Goal: Transaction & Acquisition: Purchase product/service

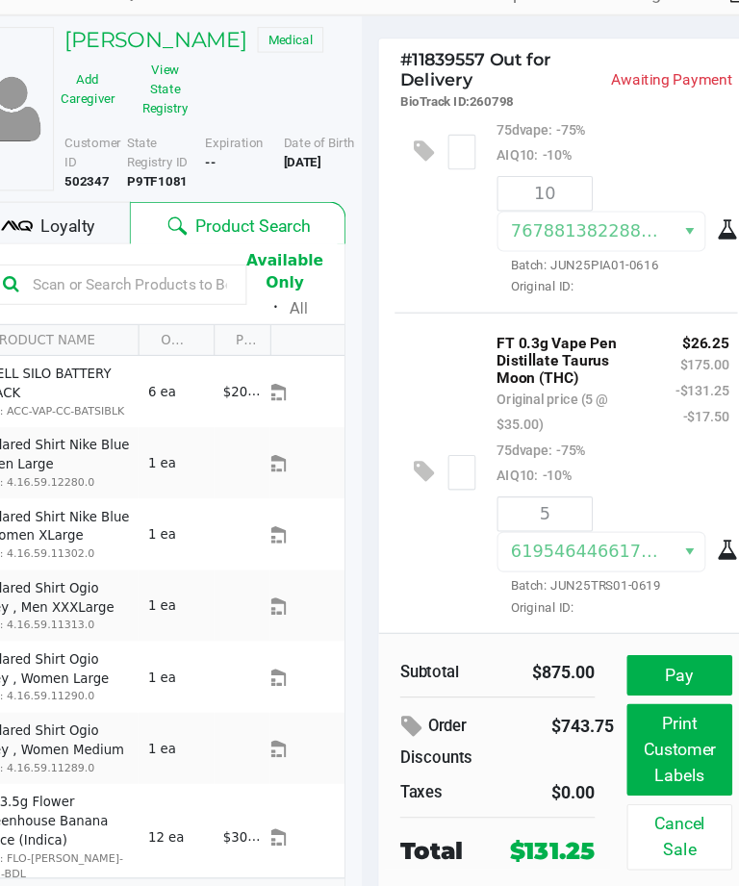
scroll to position [531, 0]
click at [609, 621] on button "Pay" at bounding box center [656, 639] width 95 height 37
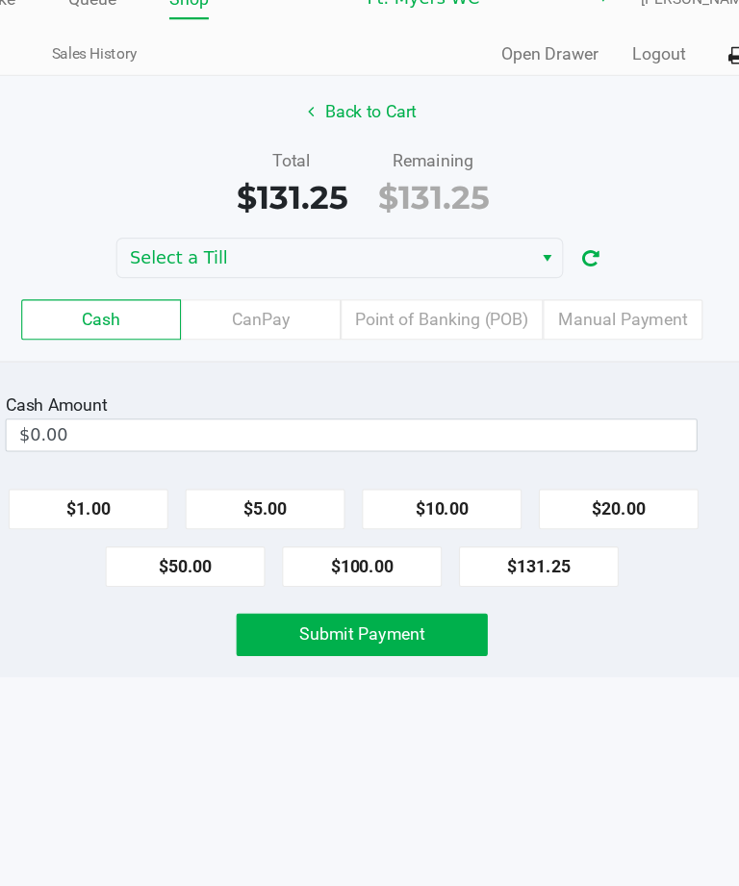
scroll to position [62, 0]
click at [351, 300] on label "Point of Banking (POB)" at bounding box center [441, 318] width 183 height 37
click at [0, 0] on 7 "Point of Banking (POB)" at bounding box center [0, 0] width 0 height 0
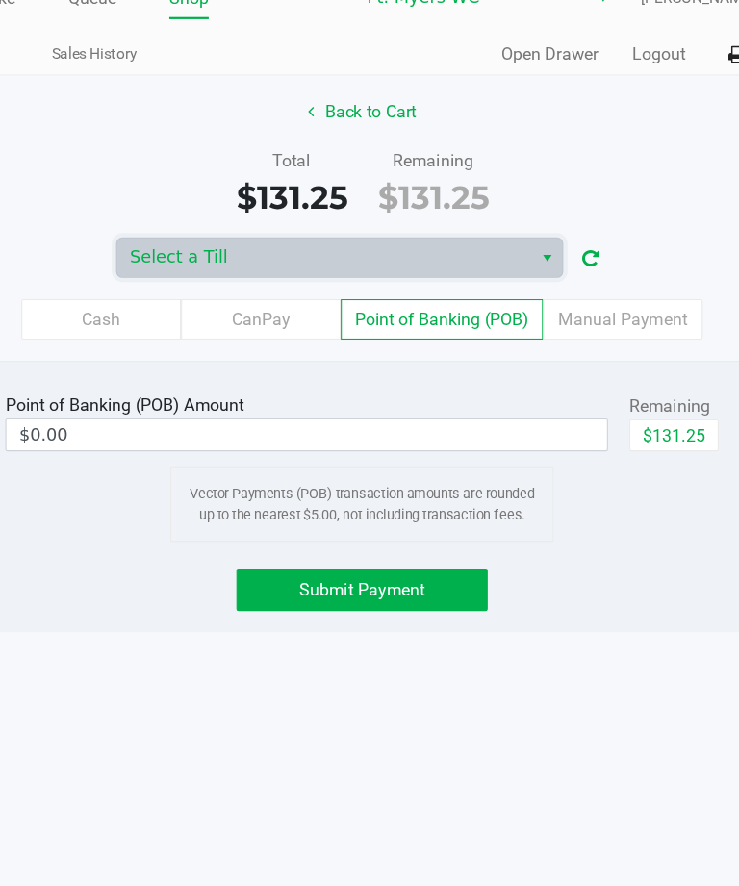
click at [261, 251] on span "Select a Till" at bounding box center [335, 262] width 351 height 23
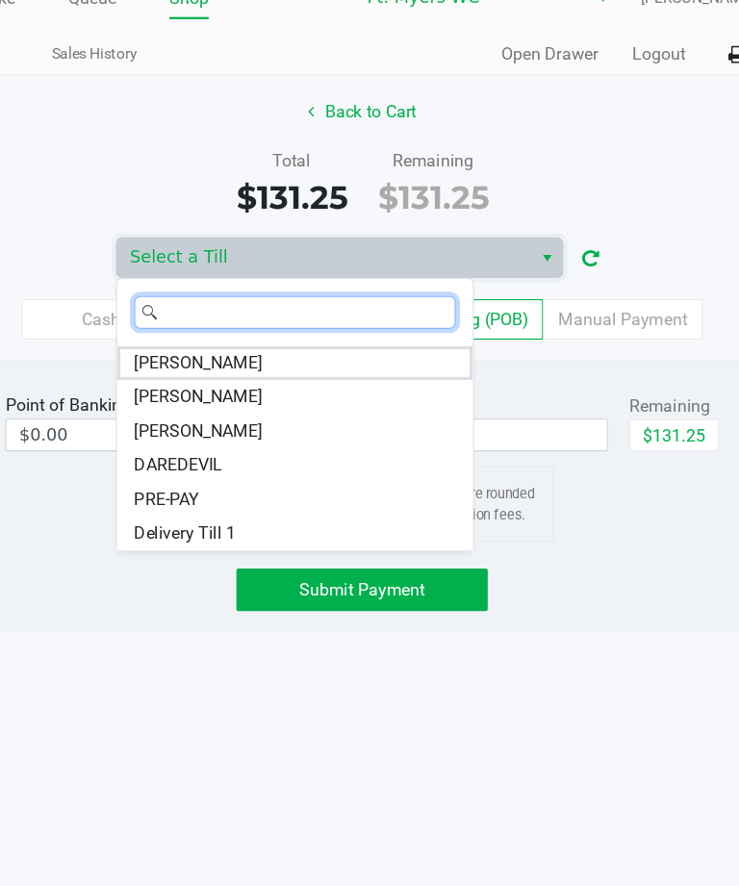
click at [205, 496] on li "Delivery Till 1" at bounding box center [308, 511] width 321 height 31
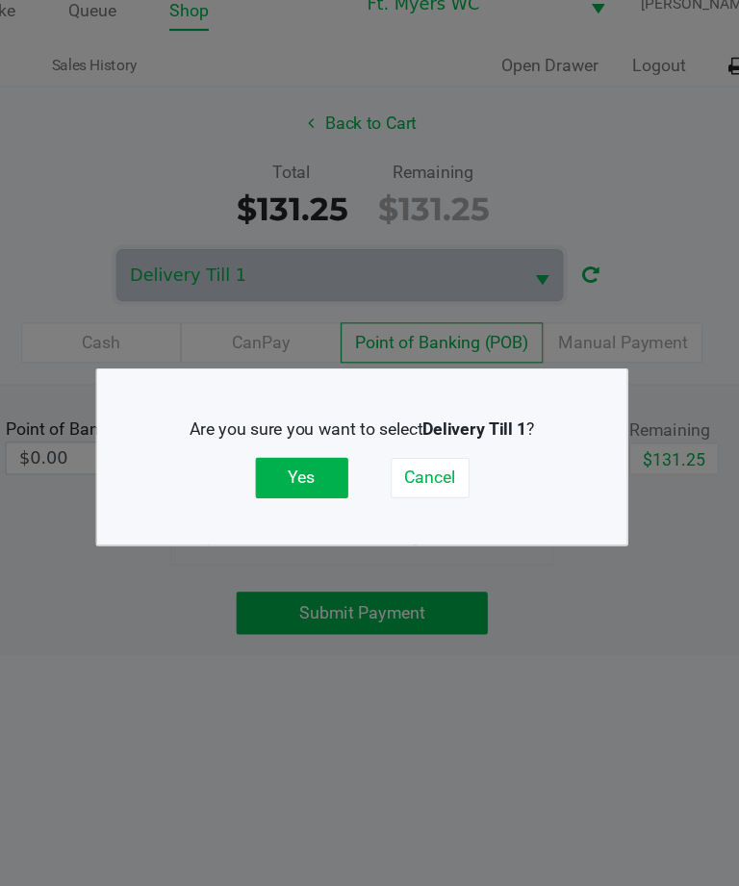
scroll to position [30, 0]
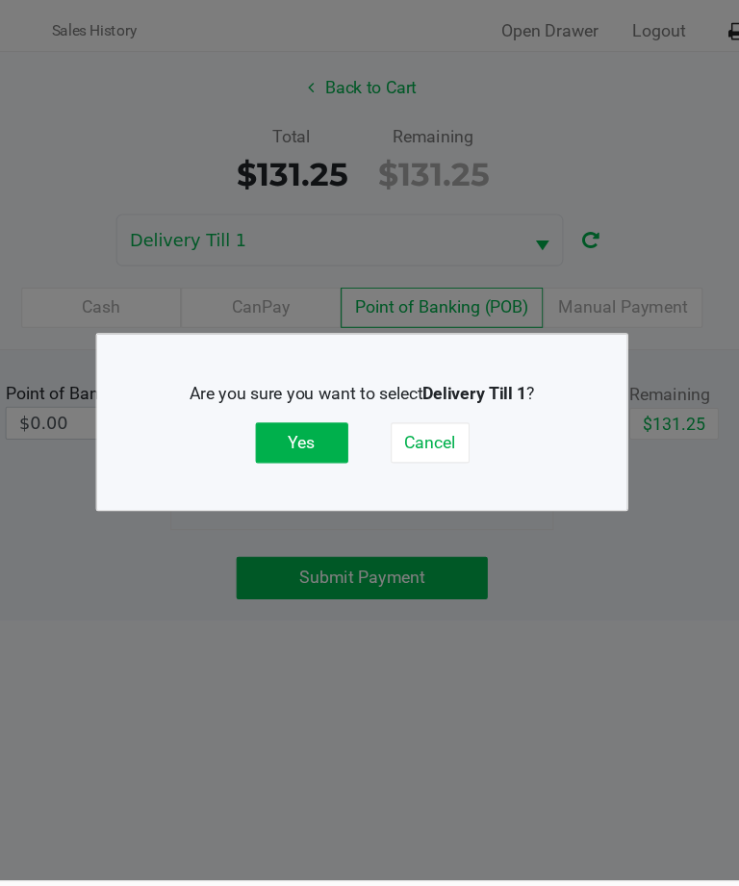
click at [273, 448] on button "Yes" at bounding box center [315, 461] width 84 height 37
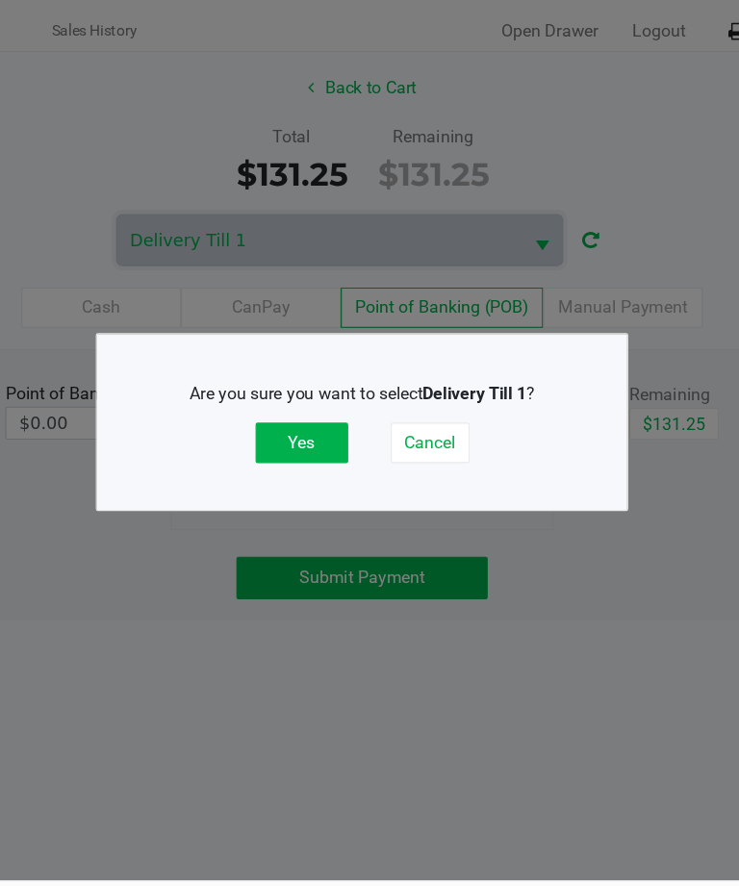
scroll to position [62, 0]
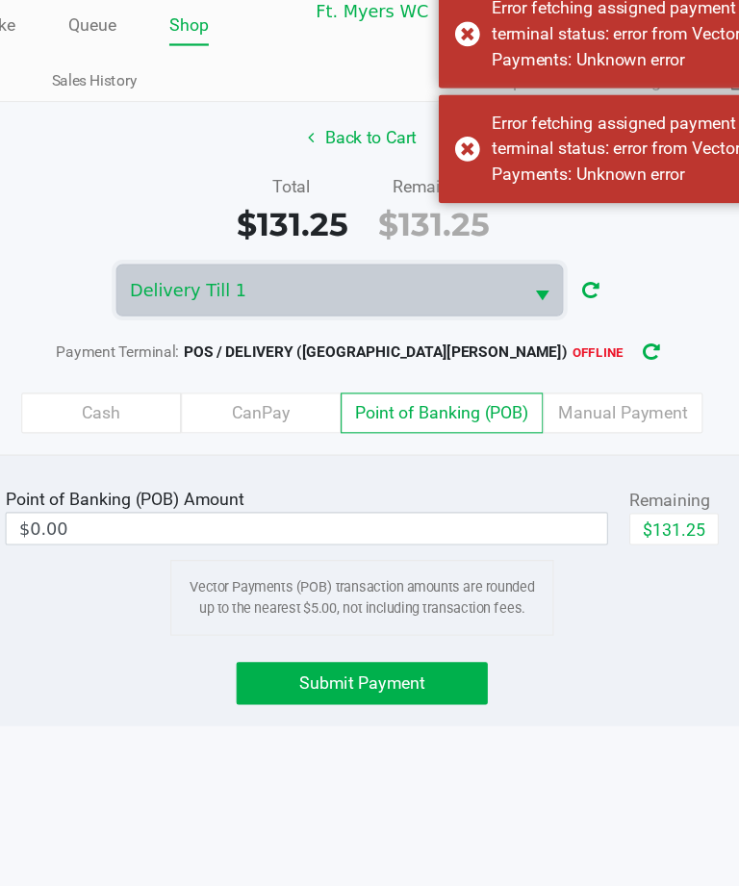
click at [616, 330] on button "button" at bounding box center [631, 348] width 31 height 36
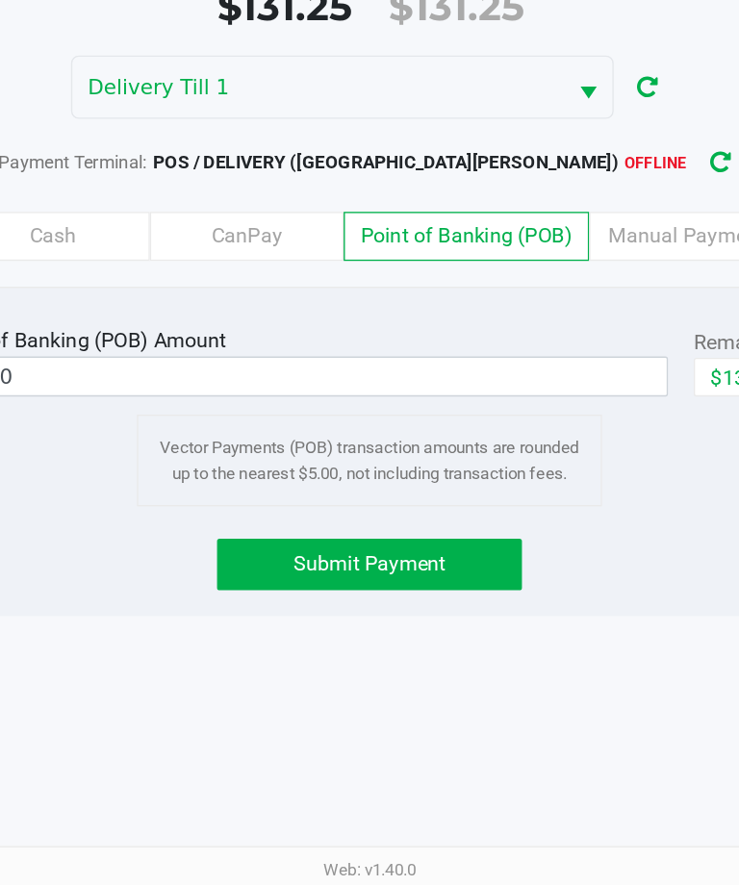
click at [616, 330] on button "button" at bounding box center [631, 348] width 31 height 36
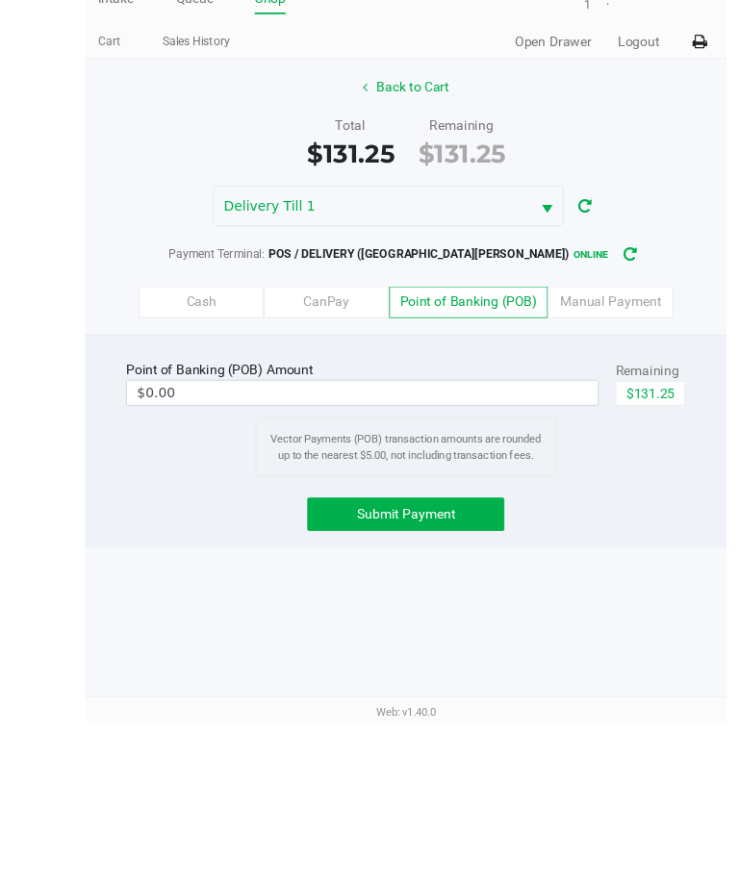
scroll to position [62, 8]
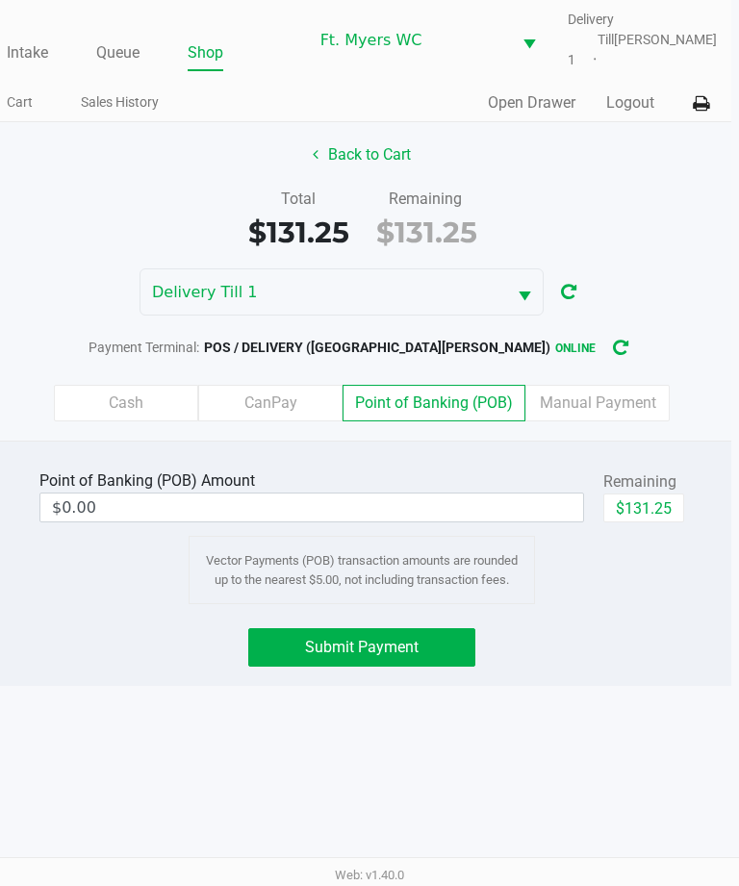
click at [634, 493] on button "$131.25" at bounding box center [643, 507] width 81 height 29
type input "$131.25"
click at [267, 628] on button "Submit Payment" at bounding box center [361, 647] width 227 height 38
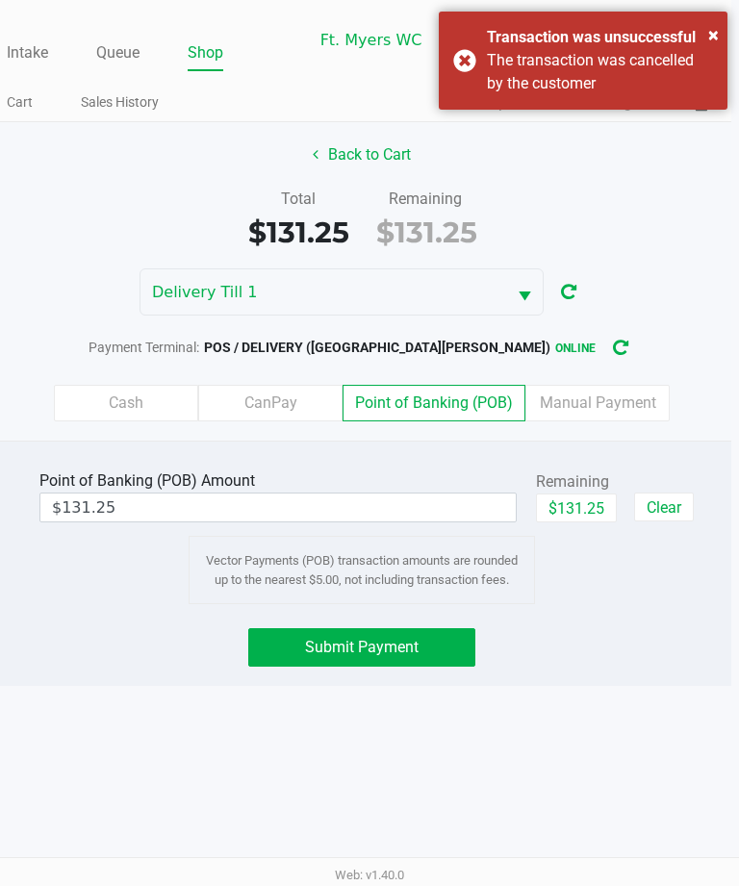
click at [446, 628] on button "Submit Payment" at bounding box center [361, 647] width 227 height 38
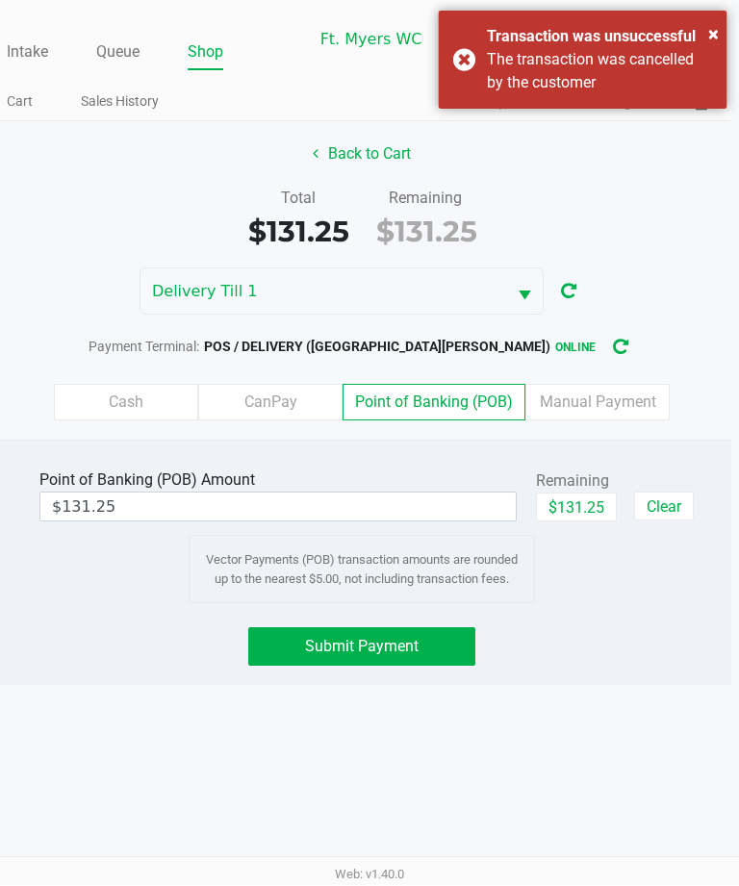
click at [712, 28] on span "×" at bounding box center [713, 34] width 11 height 23
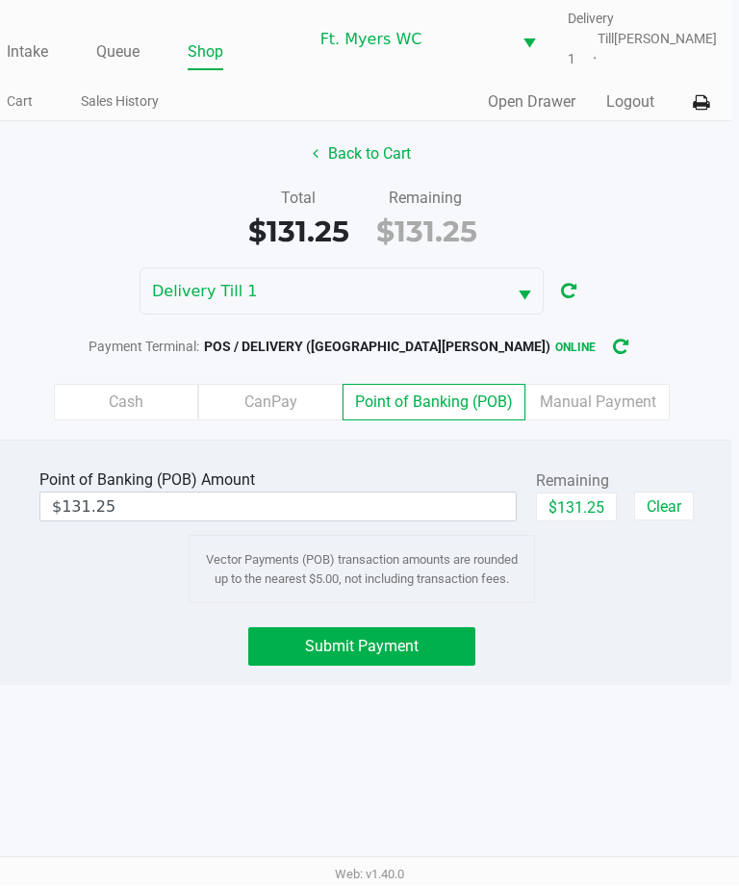
scroll to position [62, 8]
